Goal: Task Accomplishment & Management: Use online tool/utility

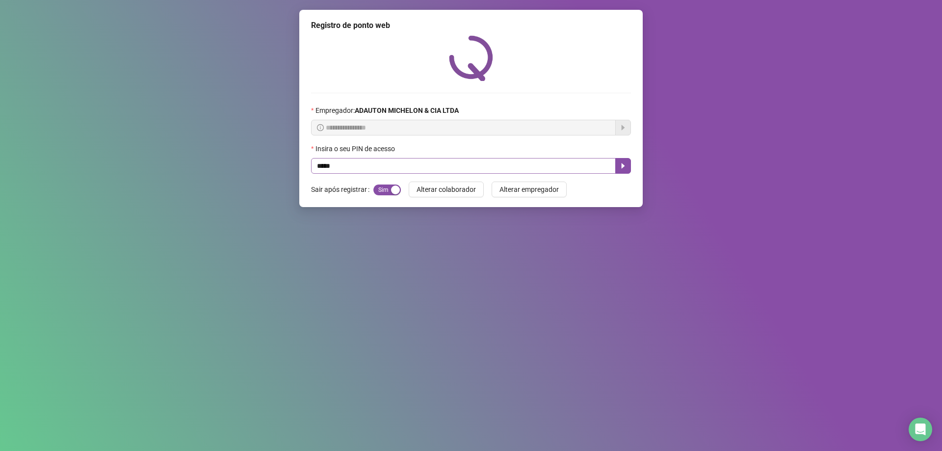
type input "*****"
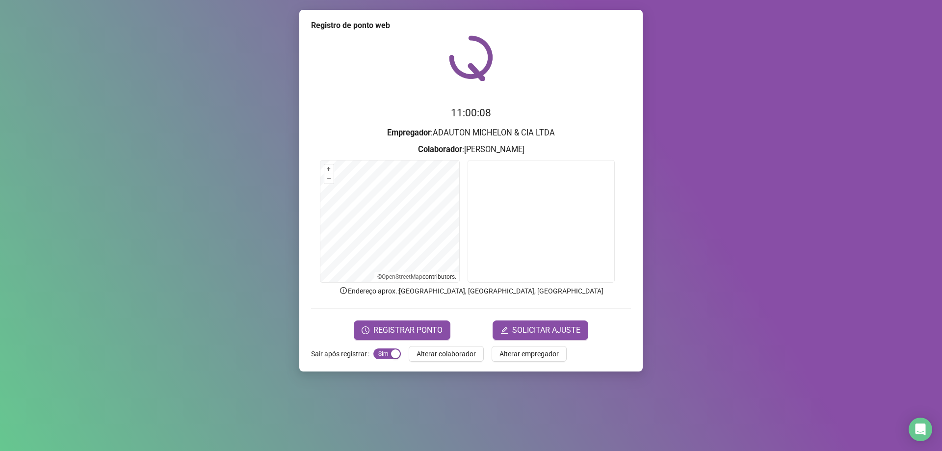
click at [411, 341] on div "Registro de ponto web 11:00:08 Empregador : [PERSON_NAME] & CIA LTDA Colaborado…" at bounding box center [470, 191] width 343 height 362
click at [441, 324] on span "REGISTRAR PONTO" at bounding box center [407, 330] width 69 height 12
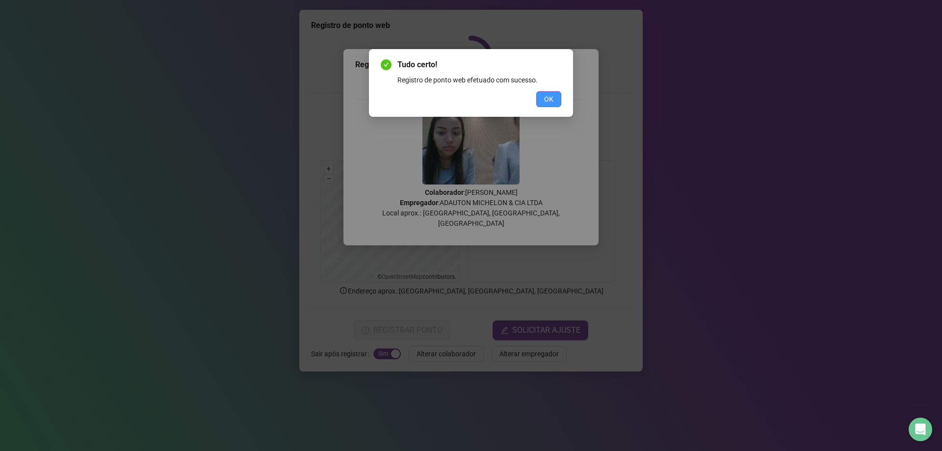
click at [554, 102] on button "OK" at bounding box center [548, 99] width 25 height 16
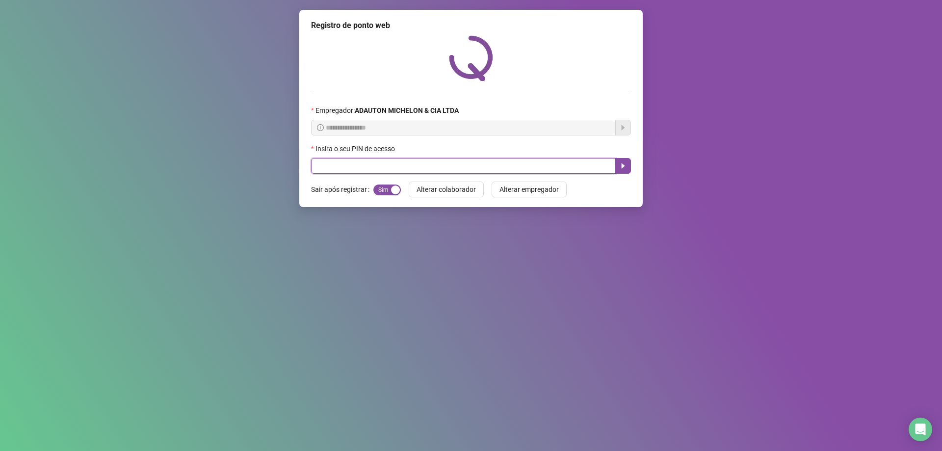
click at [445, 168] on input "text" at bounding box center [463, 166] width 305 height 16
type input "*****"
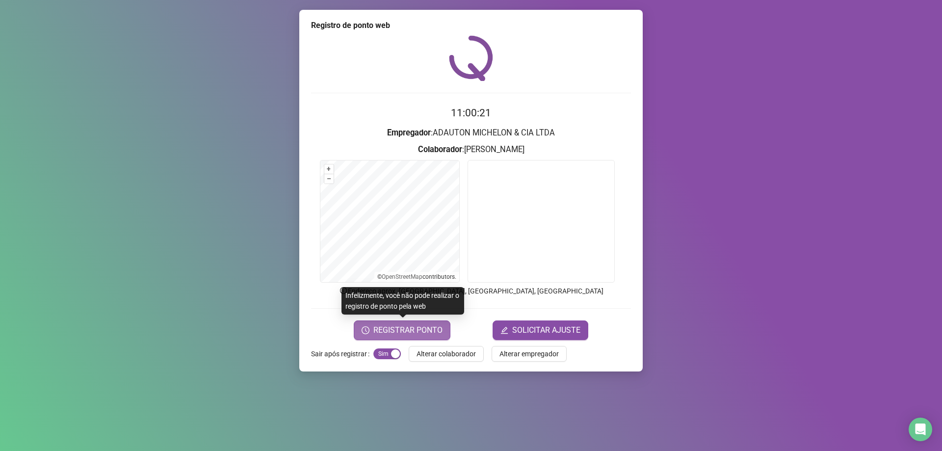
click at [409, 327] on span "REGISTRAR PONTO" at bounding box center [407, 330] width 69 height 12
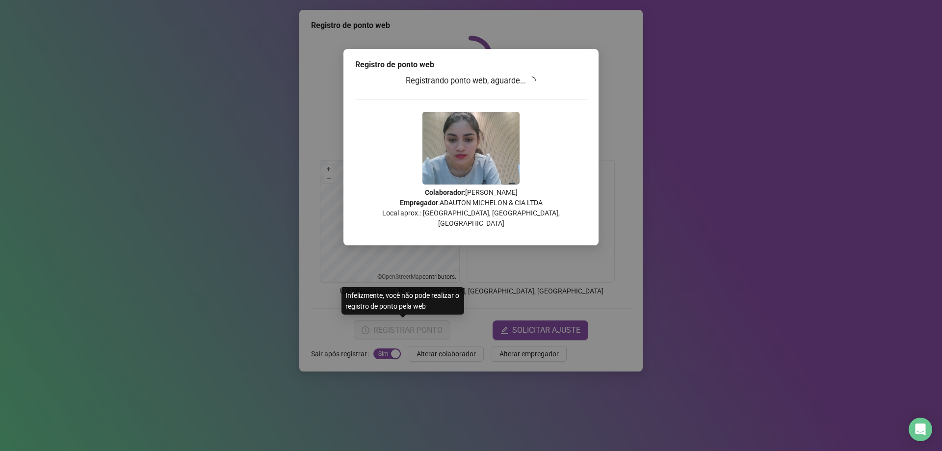
click at [758, 112] on div "Registro de ponto web Registrando ponto web, aguarde... Colaborador : [PERSON_N…" at bounding box center [471, 225] width 942 height 451
click at [758, 112] on body "Página inicial Registrar ponto Espelho de ponto Meus registros Minhas solicitaç…" at bounding box center [471, 225] width 942 height 451
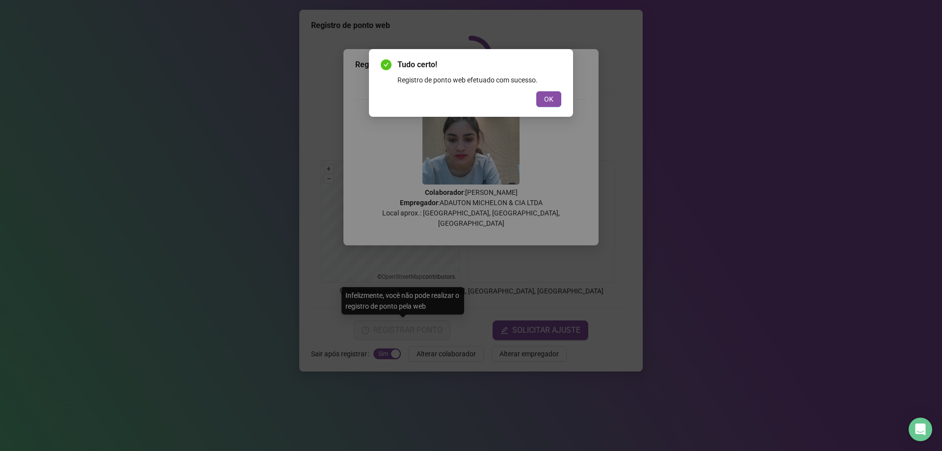
click at [534, 97] on div "OK" at bounding box center [471, 99] width 181 height 16
click at [537, 98] on button "OK" at bounding box center [548, 99] width 25 height 16
